Goal: Task Accomplishment & Management: Manage account settings

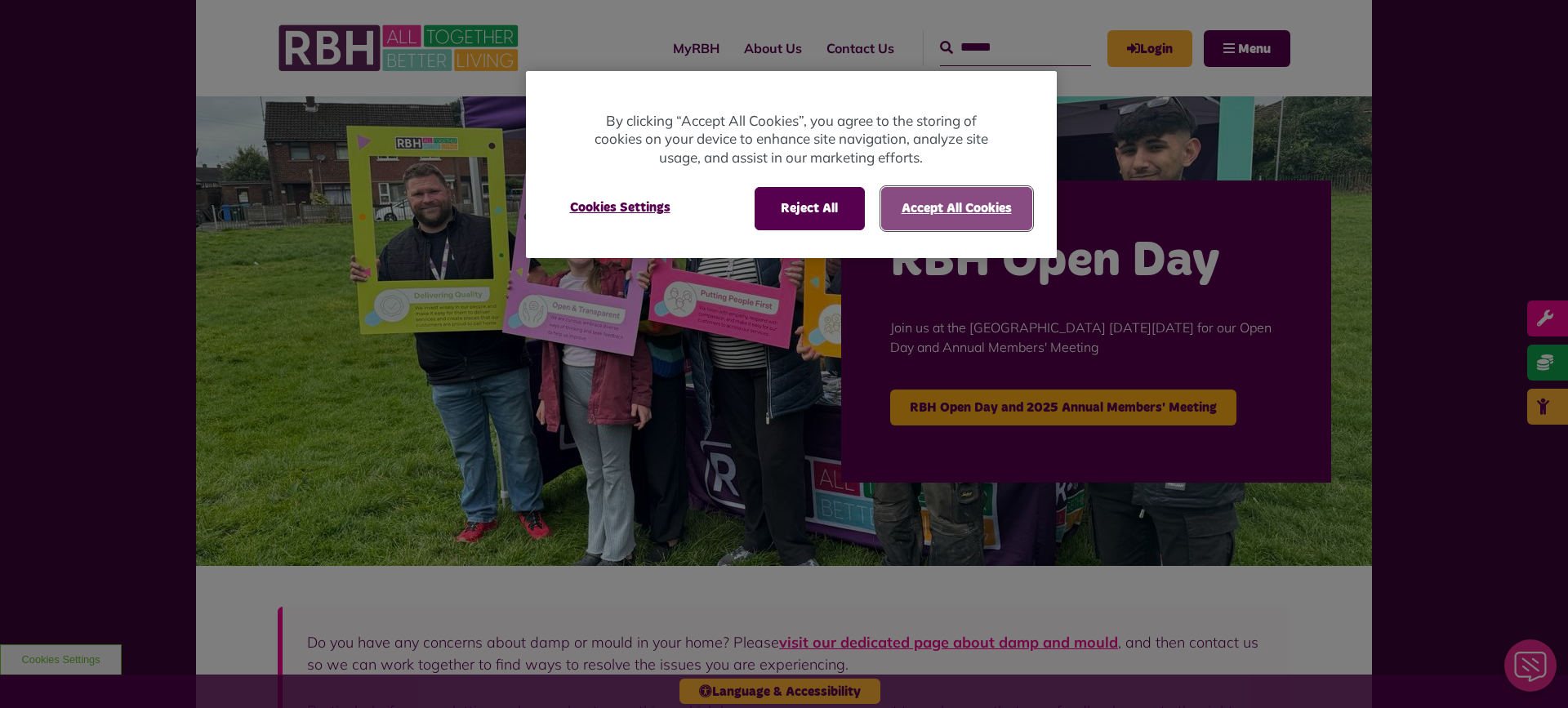
click at [941, 207] on button "Accept All Cookies" at bounding box center [956, 208] width 151 height 43
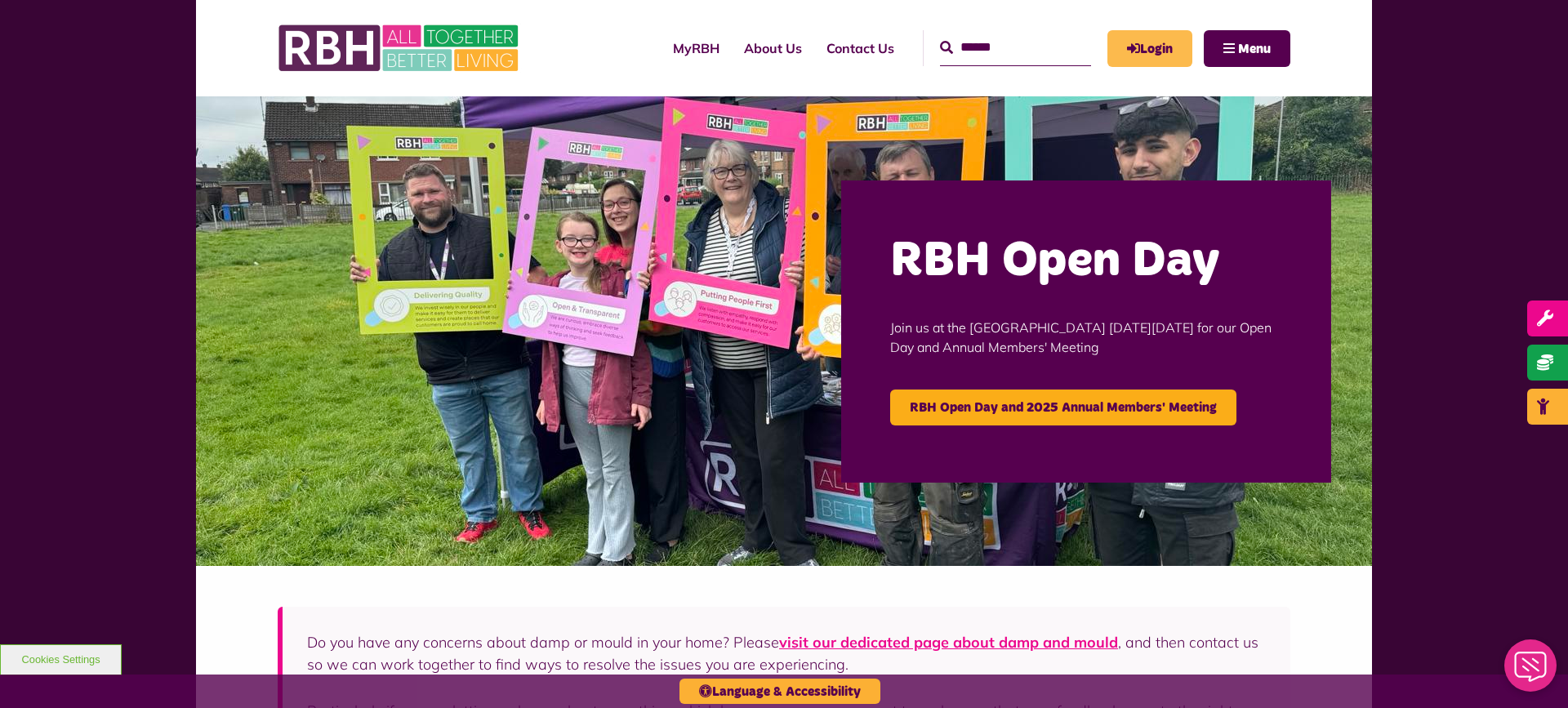
click at [1166, 43] on link "Login" at bounding box center [1149, 49] width 85 height 37
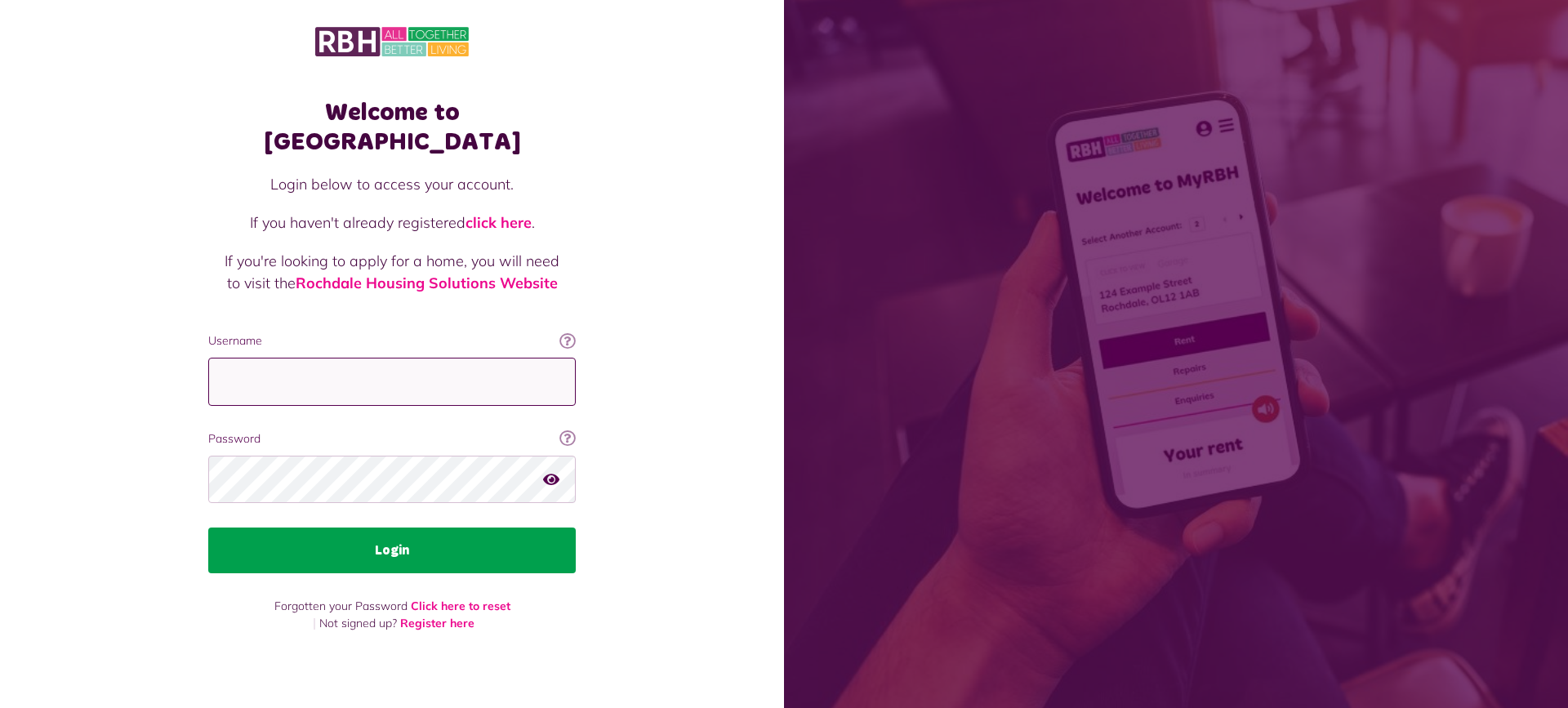
type input "**********"
click at [406, 544] on button "Login" at bounding box center [392, 551] width 368 height 46
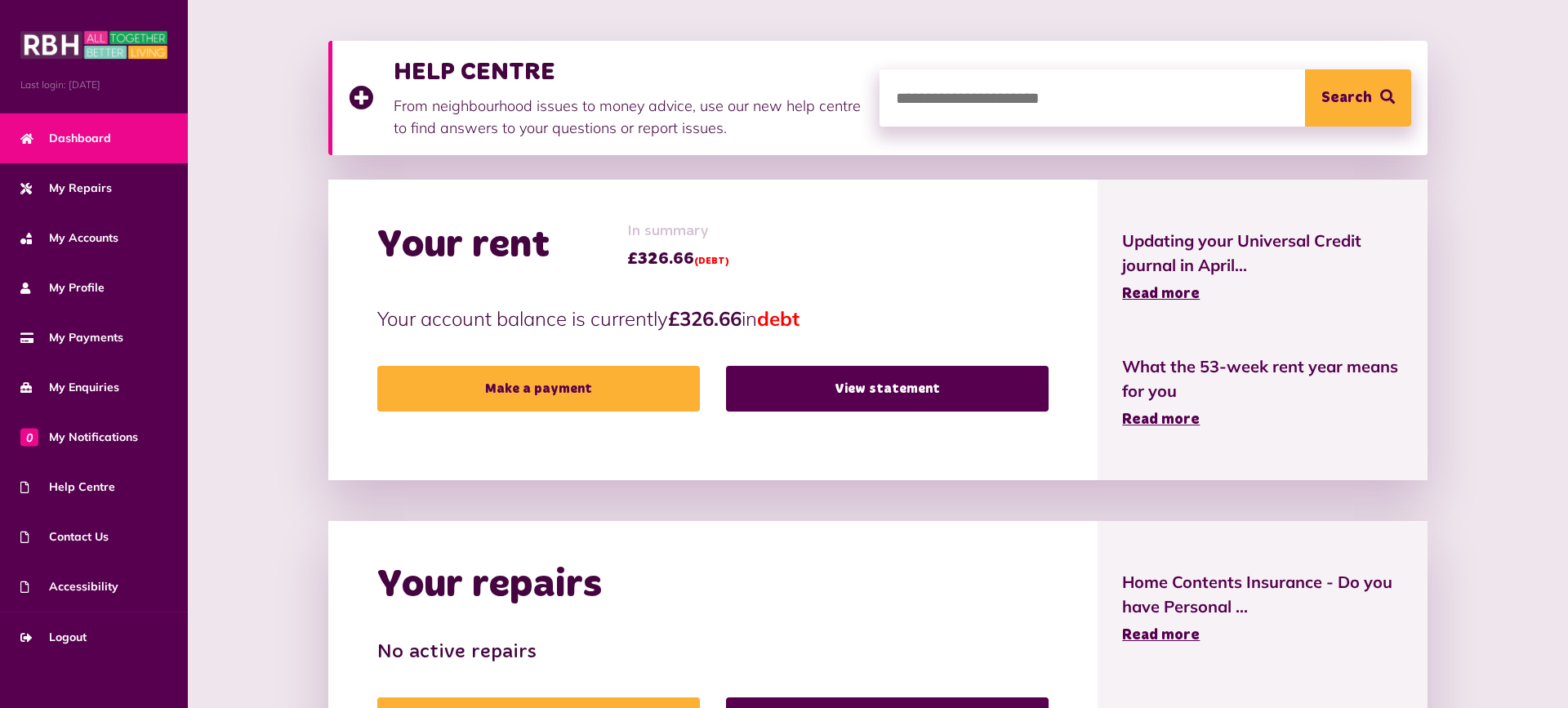
scroll to position [209, 0]
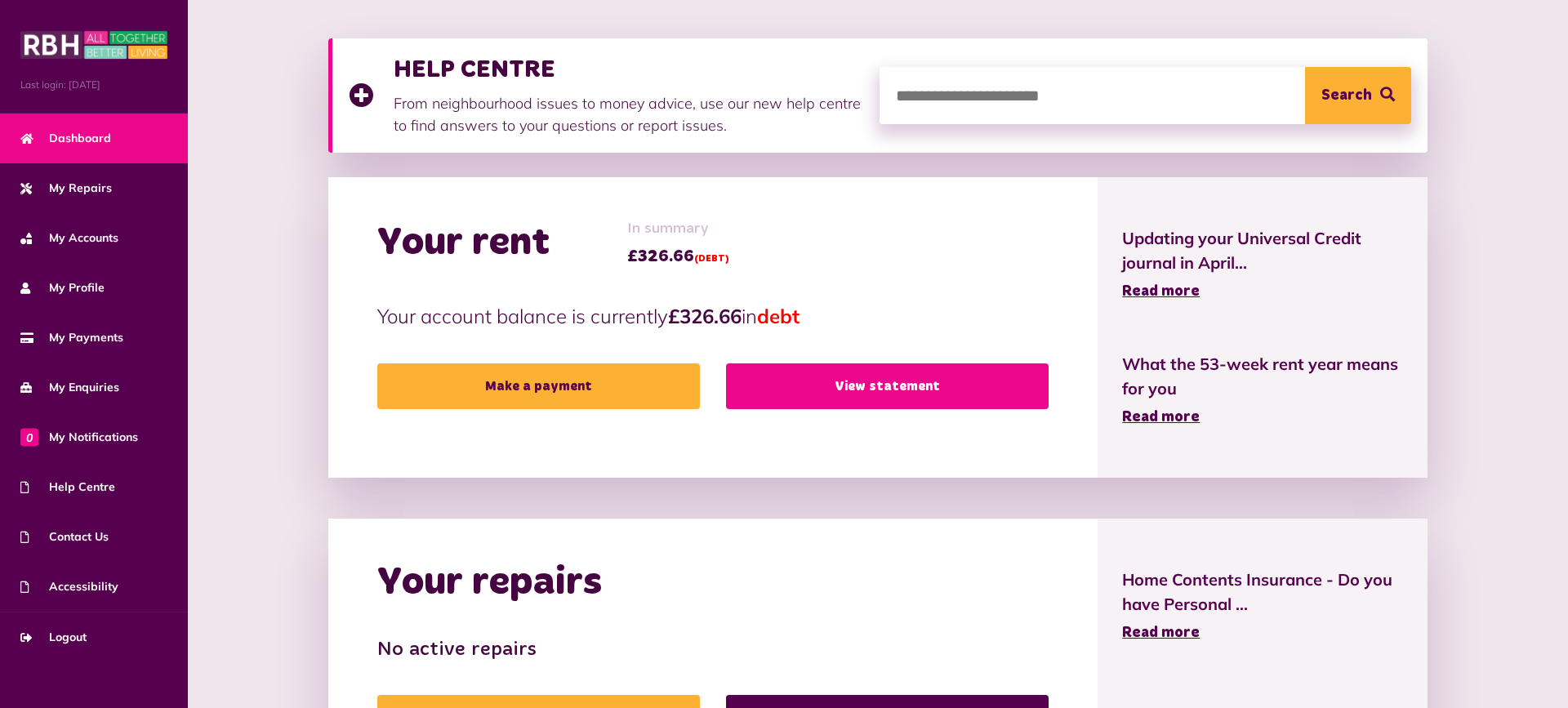
click at [854, 396] on link "View statement" at bounding box center [887, 386] width 323 height 46
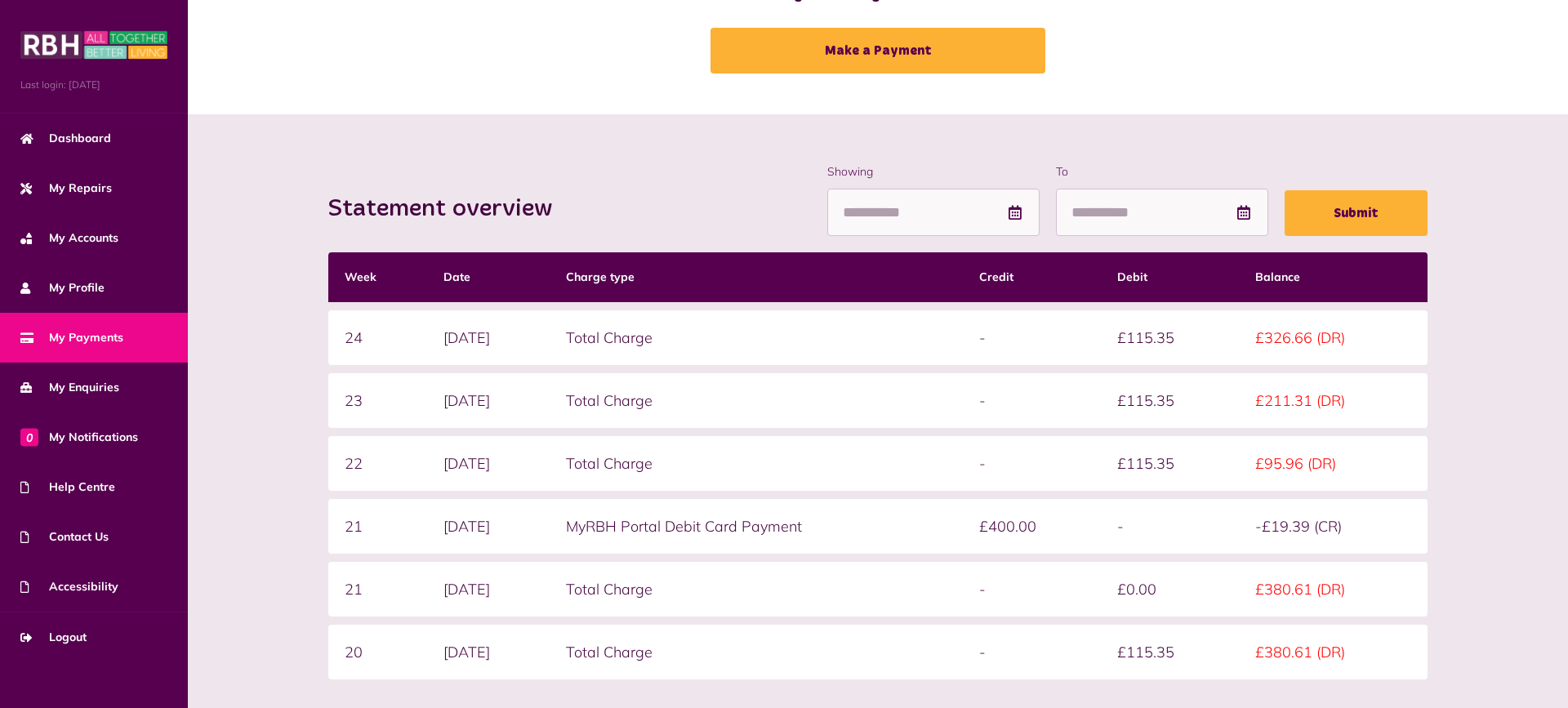
scroll to position [80, 0]
